Goal: Information Seeking & Learning: Compare options

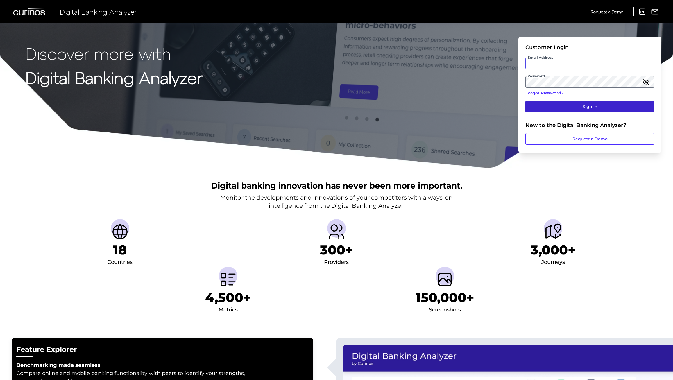
type input "[EMAIL_ADDRESS][PERSON_NAME][DOMAIN_NAME]"
click at [546, 107] on button "Sign In" at bounding box center [590, 107] width 129 height 12
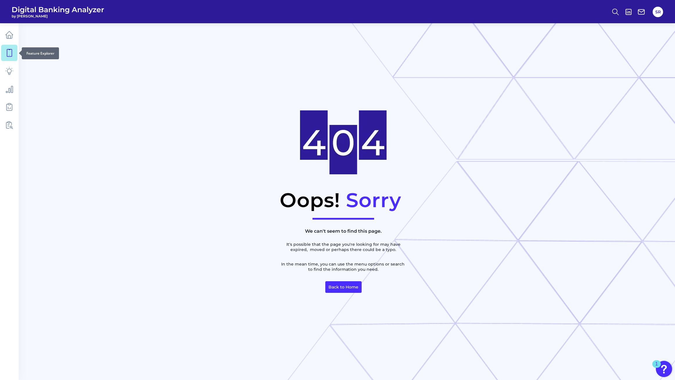
click at [13, 53] on icon at bounding box center [9, 53] width 8 height 8
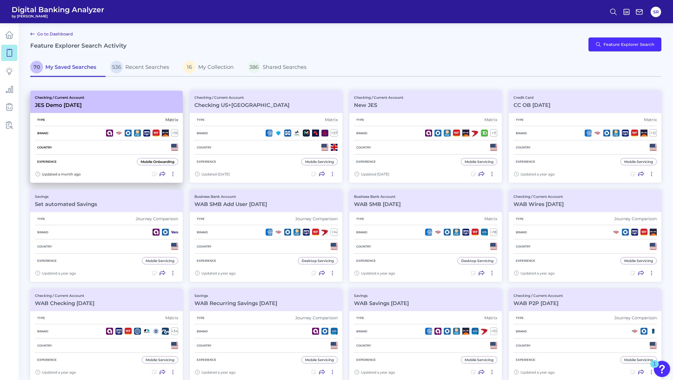
click at [162, 124] on div "Type Matrix" at bounding box center [106, 120] width 143 height 12
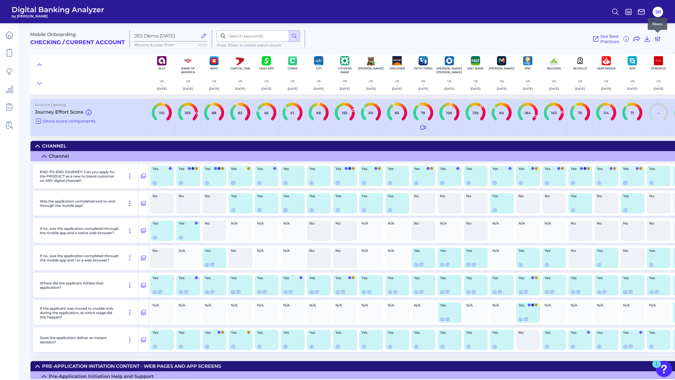
click at [660, 37] on icon at bounding box center [658, 39] width 5 height 5
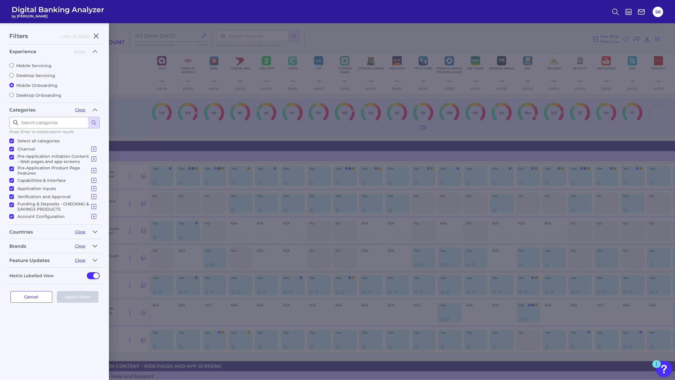
click at [98, 244] on button "button" at bounding box center [94, 246] width 9 height 9
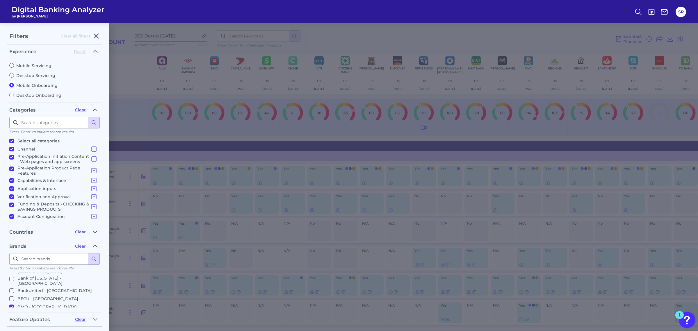
scroll to position [90, 0]
click at [83, 295] on label "BECU - [GEOGRAPHIC_DATA]" at bounding box center [53, 298] width 88 height 7
click at [14, 296] on input "BECU - [GEOGRAPHIC_DATA]" at bounding box center [11, 298] width 5 height 5
click at [85, 295] on label "BECU - [GEOGRAPHIC_DATA]" at bounding box center [53, 298] width 88 height 7
click at [14, 296] on input "BECU - [GEOGRAPHIC_DATA]" at bounding box center [11, 298] width 5 height 5
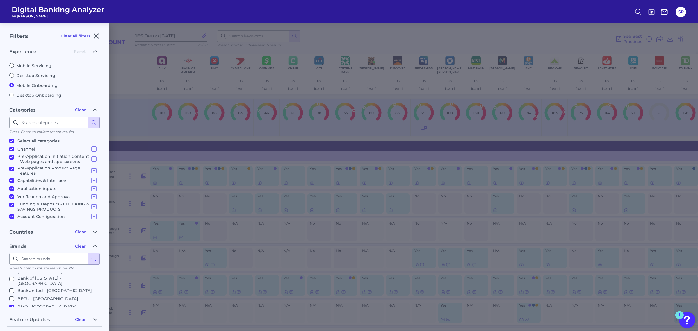
checkbox input "false"
click at [45, 312] on p "Bank of [US_STATE] - [GEOGRAPHIC_DATA]" at bounding box center [57, 317] width 80 height 10
click at [14, 313] on input "Bank of [US_STATE] - [GEOGRAPHIC_DATA]" at bounding box center [11, 315] width 5 height 5
checkbox input "true"
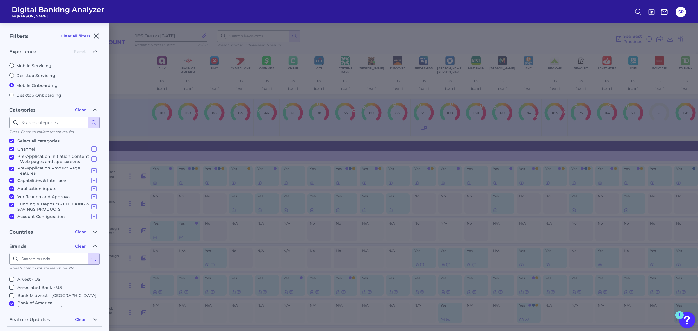
scroll to position [41, 0]
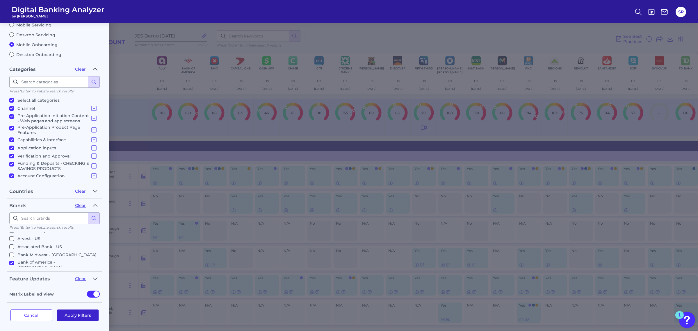
click at [77, 310] on button "Apply Filters" at bounding box center [78, 316] width 42 height 12
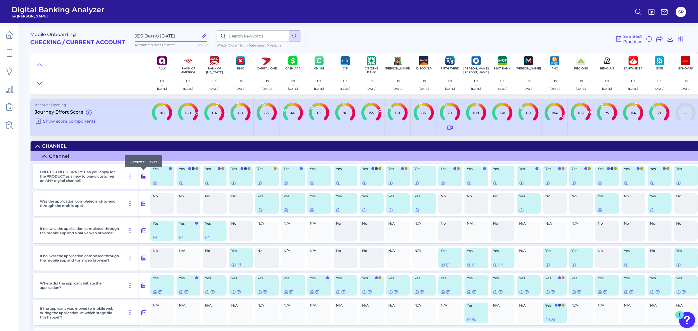
click at [146, 177] on icon at bounding box center [144, 176] width 6 height 7
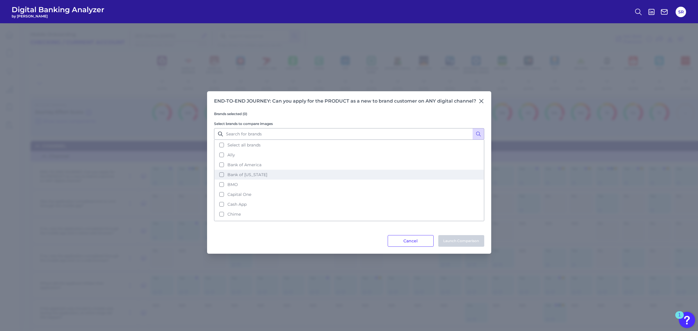
click at [253, 172] on span "Bank of [US_STATE]" at bounding box center [247, 174] width 40 height 5
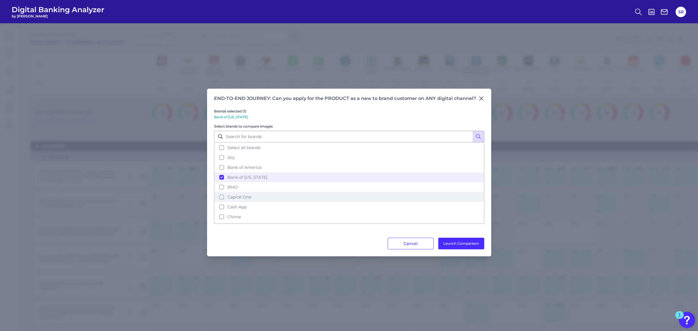
click at [250, 195] on span "Capital One" at bounding box center [239, 196] width 24 height 5
click at [448, 241] on button "Launch Comparison" at bounding box center [461, 244] width 46 height 12
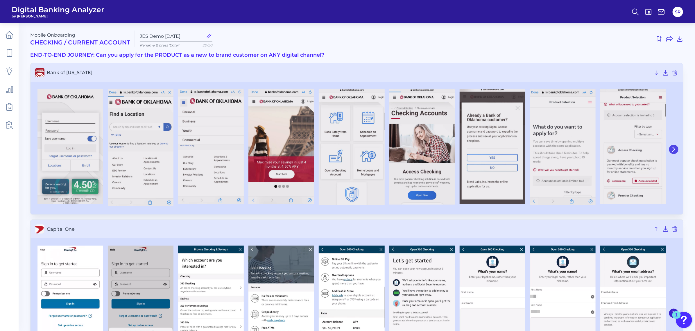
click at [673, 145] on button at bounding box center [673, 149] width 9 height 9
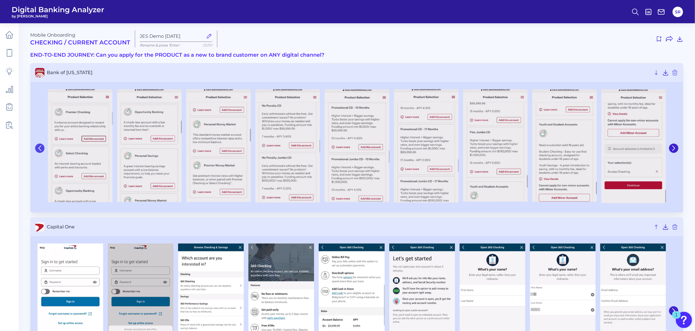
click at [42, 148] on button at bounding box center [39, 148] width 9 height 9
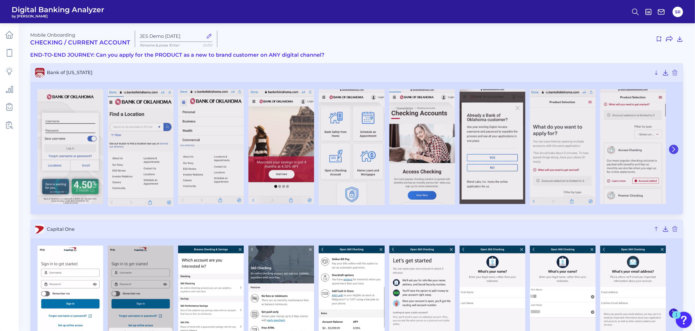
click at [673, 150] on icon at bounding box center [673, 149] width 5 height 5
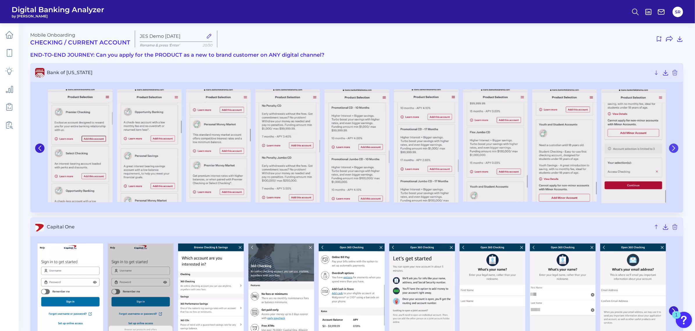
click at [673, 150] on icon at bounding box center [674, 148] width 2 height 5
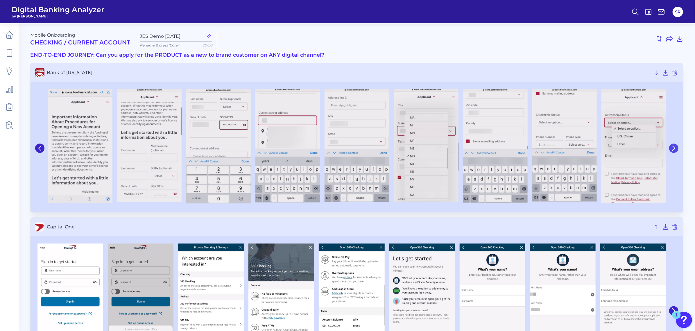
click at [673, 150] on icon at bounding box center [674, 148] width 2 height 5
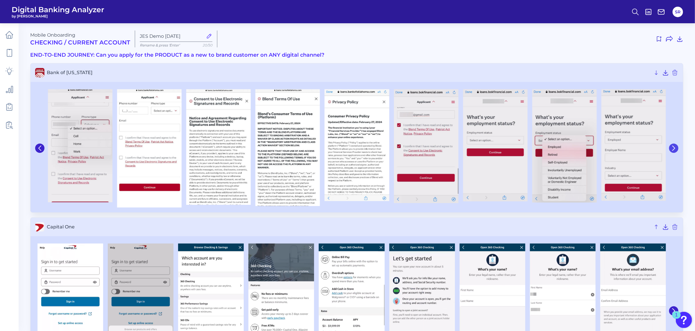
click at [673, 150] on icon at bounding box center [674, 148] width 2 height 5
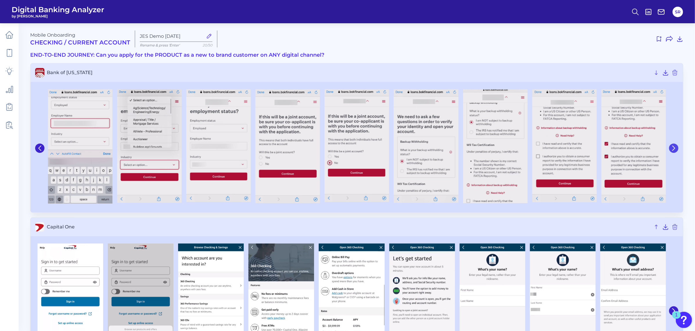
click at [673, 150] on icon at bounding box center [674, 148] width 2 height 5
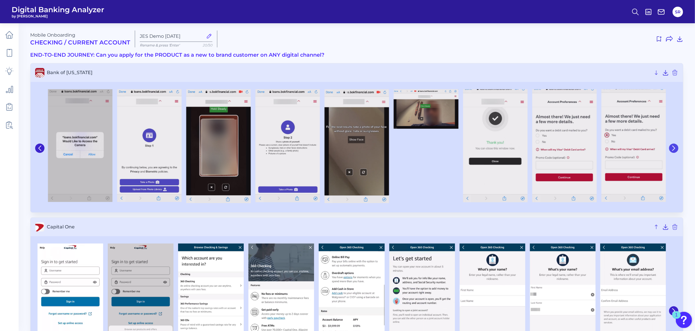
click at [673, 150] on icon at bounding box center [674, 148] width 2 height 5
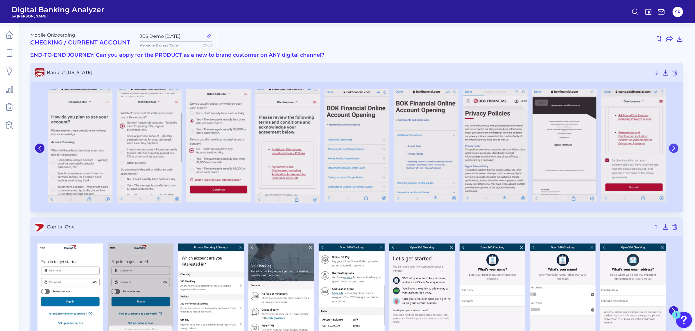
click at [673, 150] on icon at bounding box center [674, 148] width 2 height 5
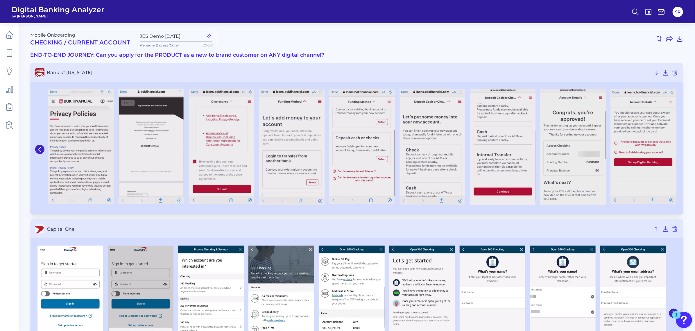
click at [673, 150] on img at bounding box center [644, 146] width 66 height 115
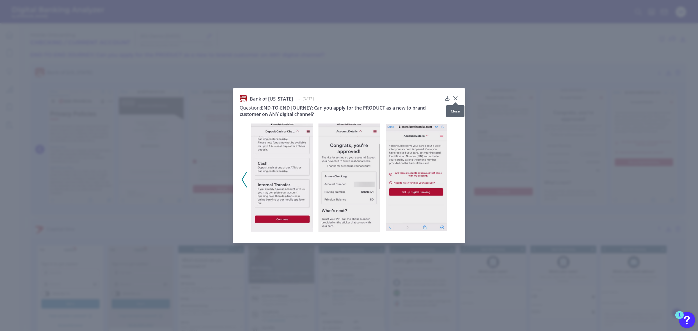
click at [457, 98] on icon at bounding box center [455, 98] width 6 height 6
